Goal: Information Seeking & Learning: Learn about a topic

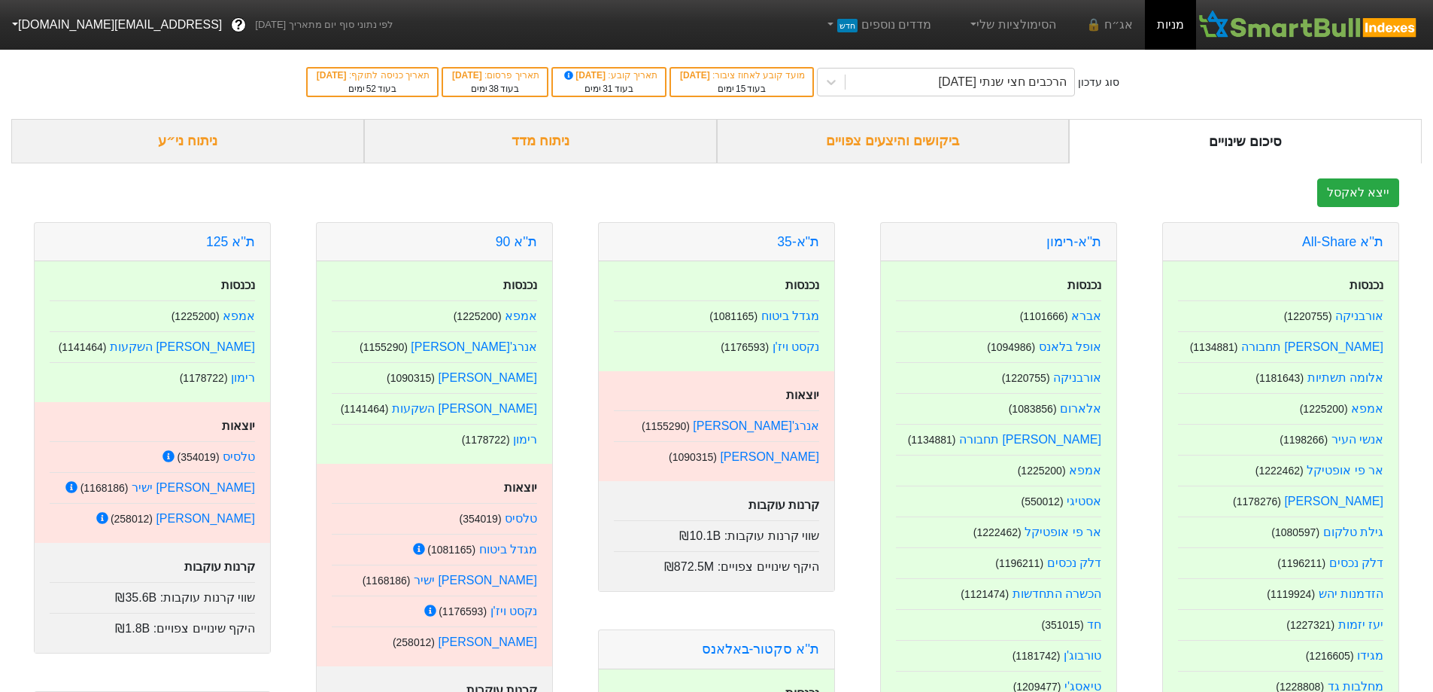
click at [518, 152] on div "ניתוח מדד" at bounding box center [540, 141] width 353 height 44
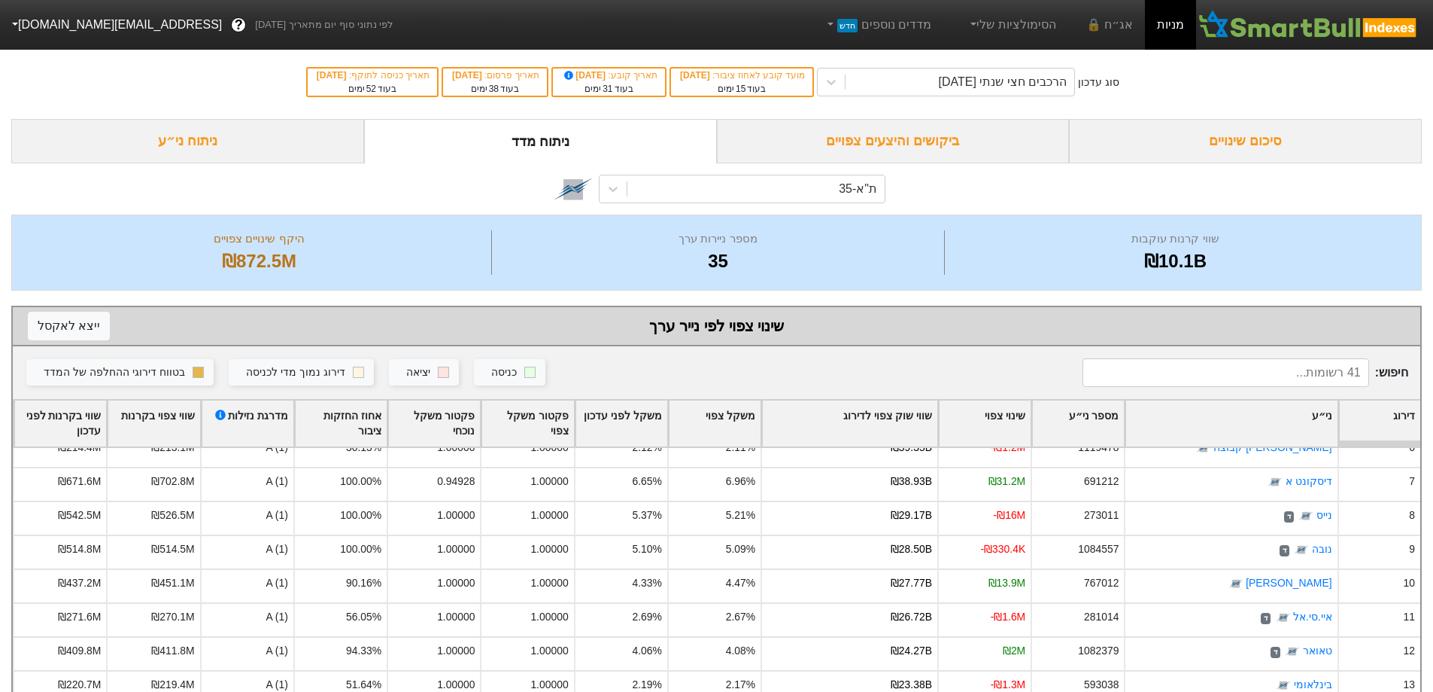
click at [1254, 129] on div "סיכום שינויים" at bounding box center [1245, 141] width 353 height 44
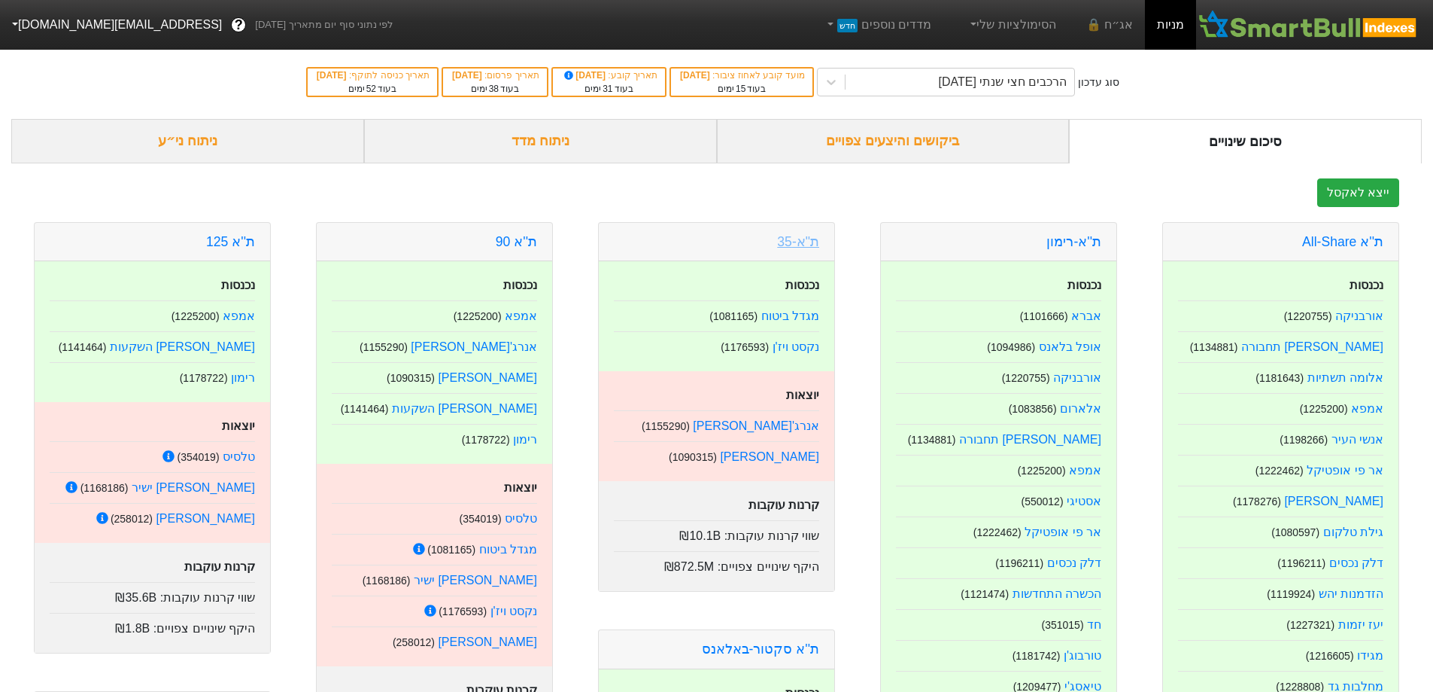
click at [799, 239] on link "ת"א-35" at bounding box center [798, 241] width 42 height 15
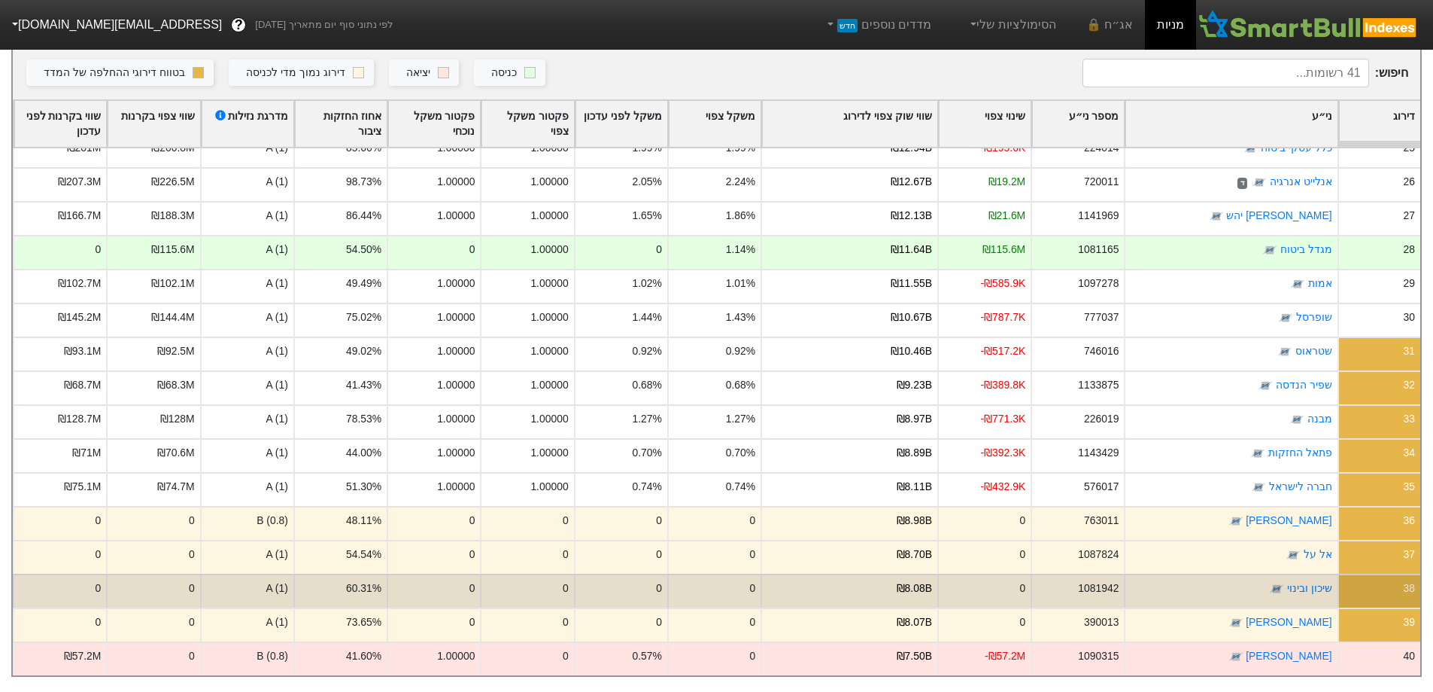
scroll to position [862, 0]
